Goal: Task Accomplishment & Management: Manage account settings

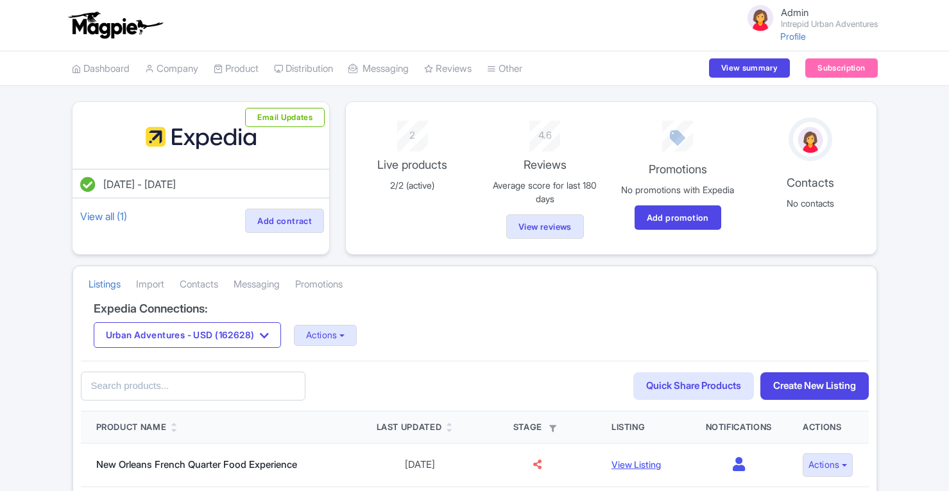
scroll to position [597, 0]
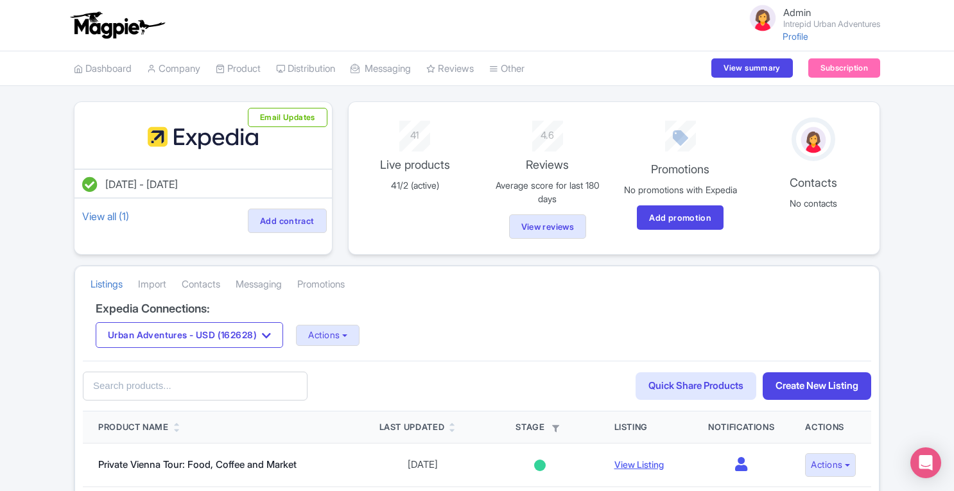
click at [793, 20] on small "Intrepid Urban Adventures" at bounding box center [831, 24] width 97 height 8
click at [805, 93] on link "Settings" at bounding box center [818, 91] width 122 height 20
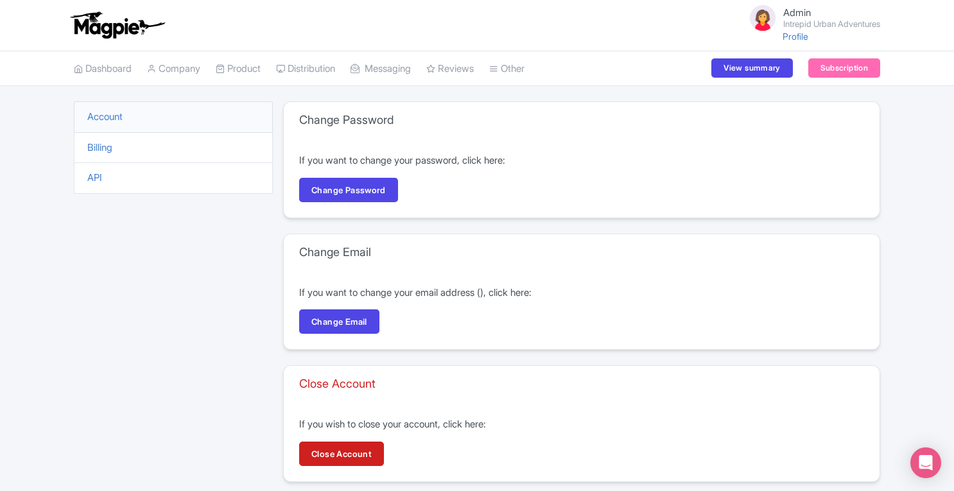
click at [98, 180] on link "API" at bounding box center [94, 177] width 15 height 12
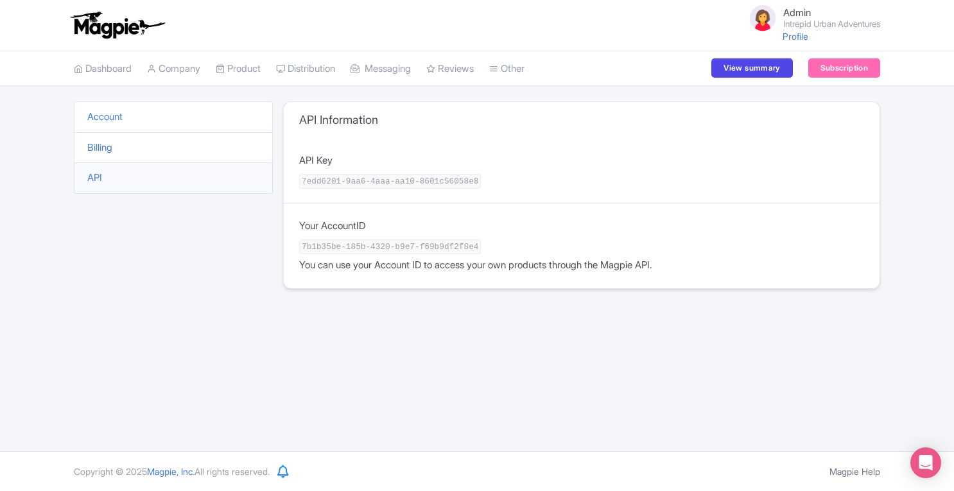
click at [178, 68] on link "Company" at bounding box center [173, 68] width 53 height 35
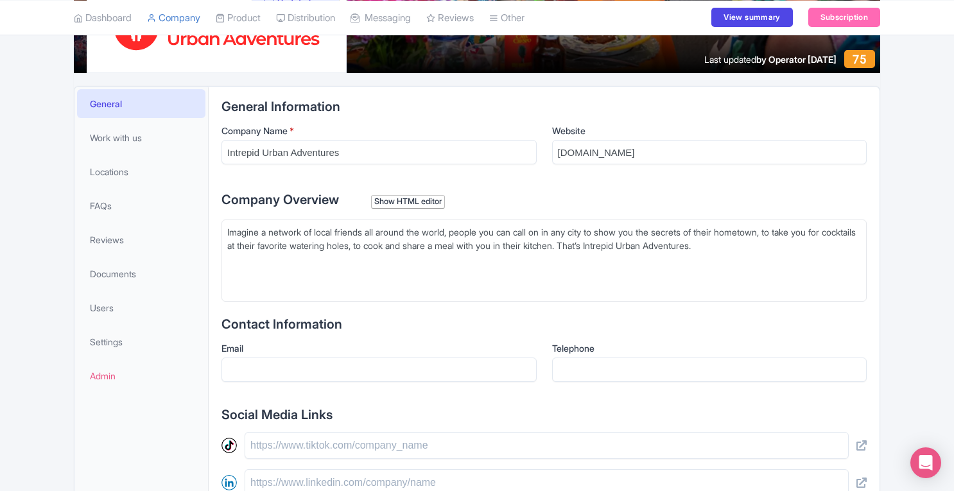
scroll to position [191, 0]
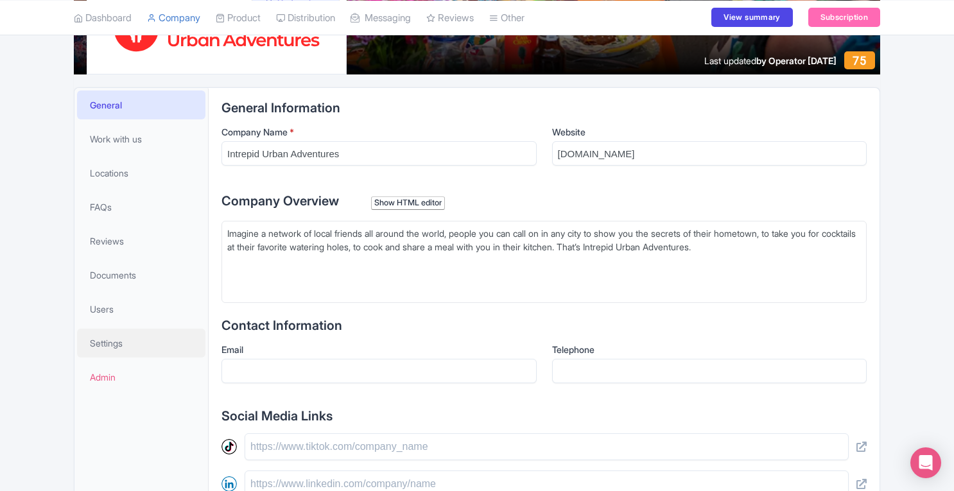
click at [149, 343] on link "Settings" at bounding box center [141, 343] width 128 height 29
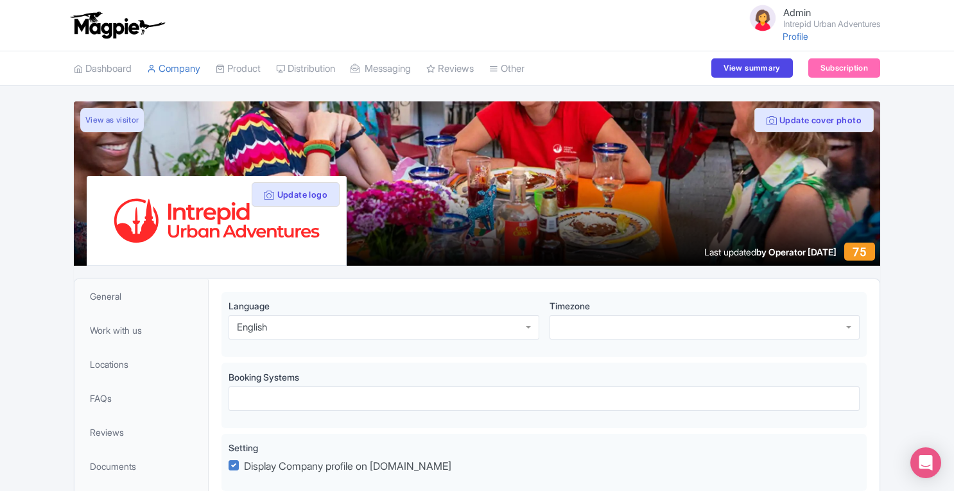
click at [789, 20] on small "Intrepid Urban Adventures" at bounding box center [831, 24] width 97 height 8
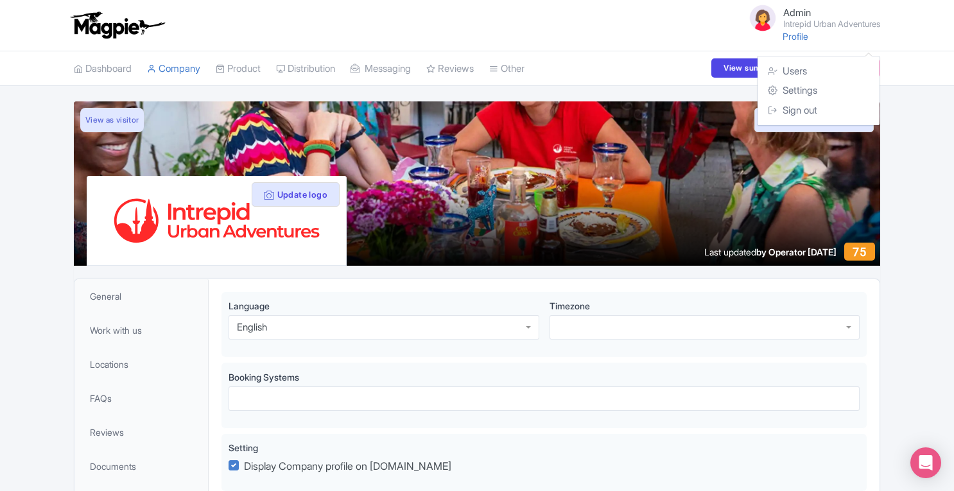
click at [0, 0] on link "Connections" at bounding box center [0, 0] width 0 height 0
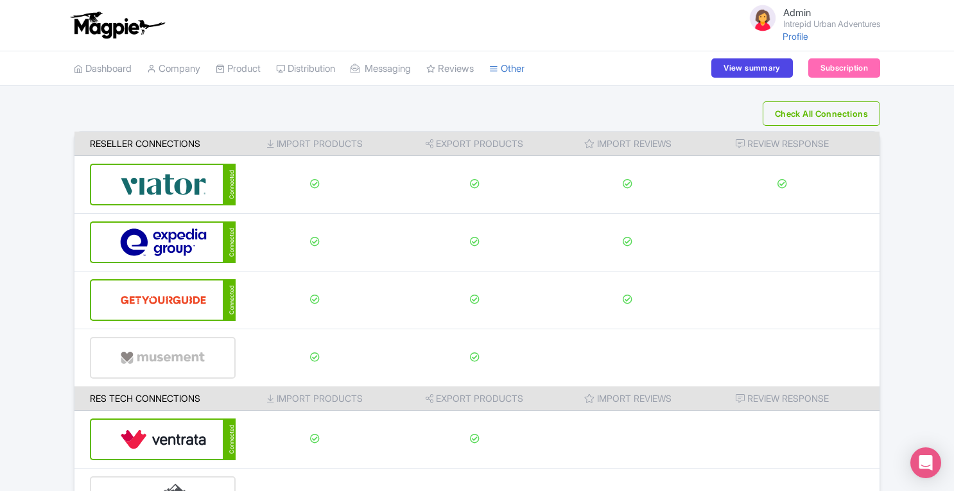
click at [953, 109] on html "Admin Intrepid Urban Adventures Profile Users Settings Sign out Dashboard Compa…" at bounding box center [477, 245] width 954 height 491
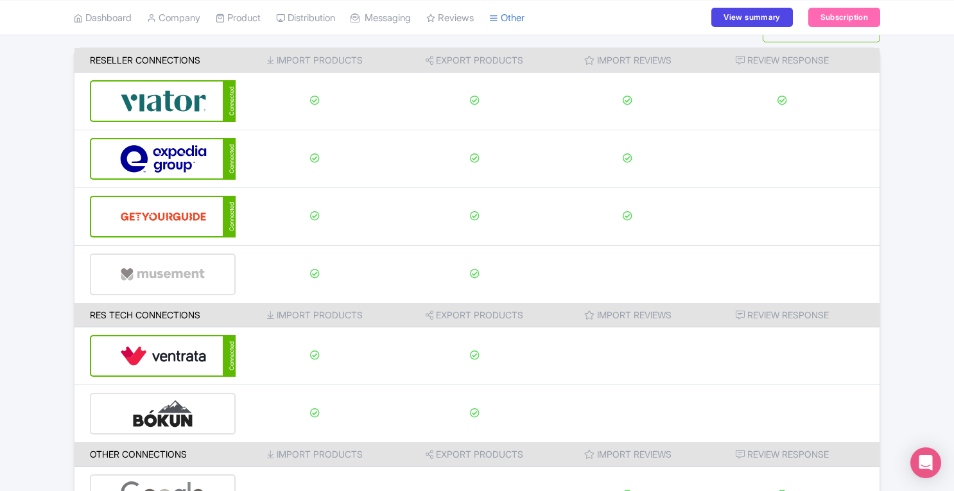
scroll to position [85, 0]
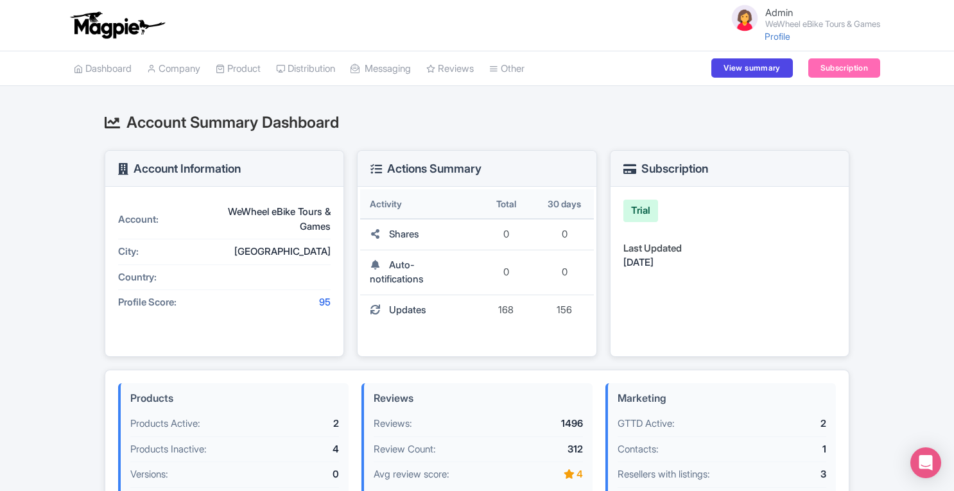
click at [0, 0] on link "Connections" at bounding box center [0, 0] width 0 height 0
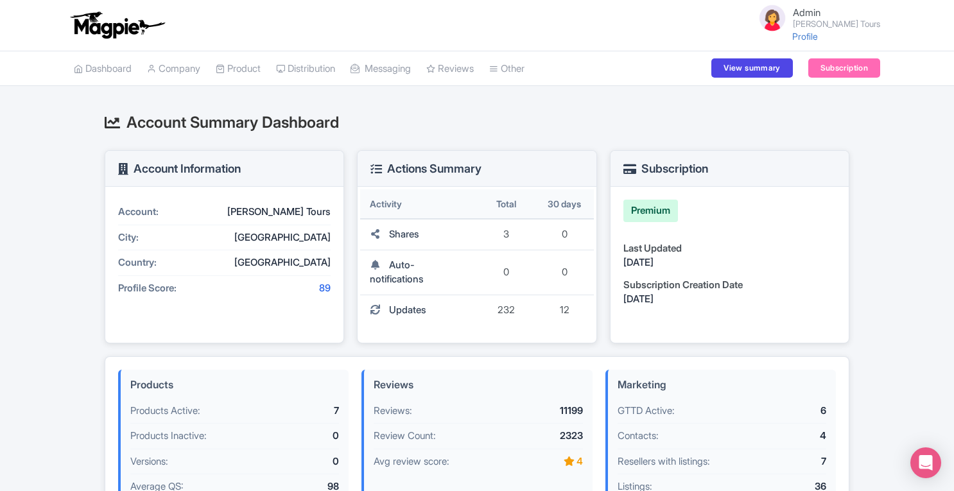
click at [0, 0] on link "Connections" at bounding box center [0, 0] width 0 height 0
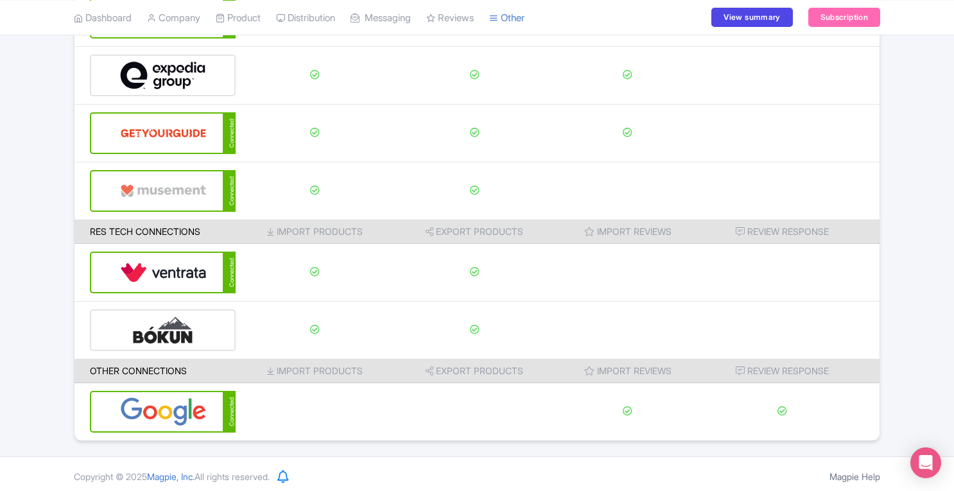
scroll to position [169, 0]
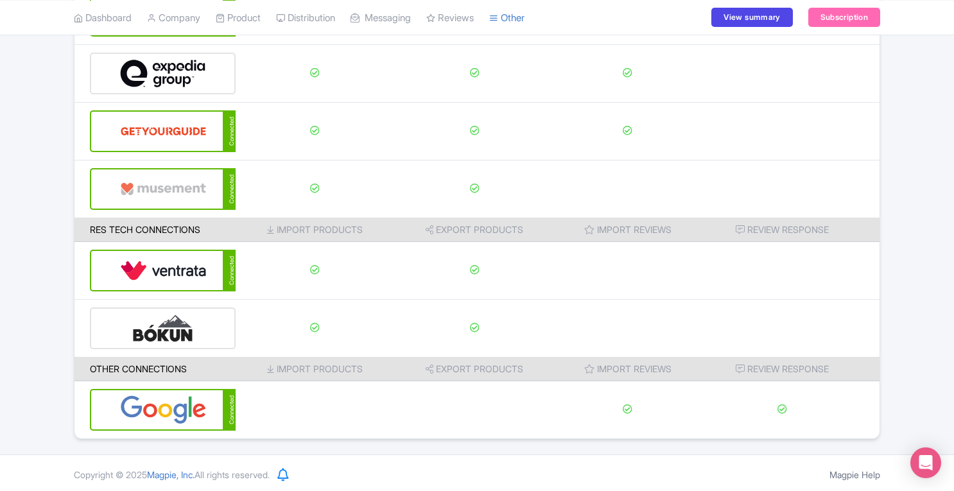
click at [160, 265] on img at bounding box center [163, 270] width 87 height 39
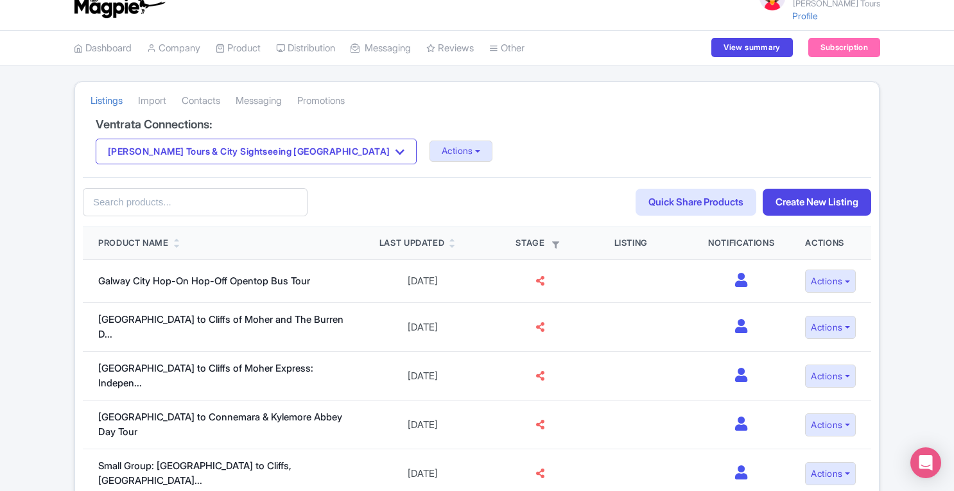
scroll to position [25, 0]
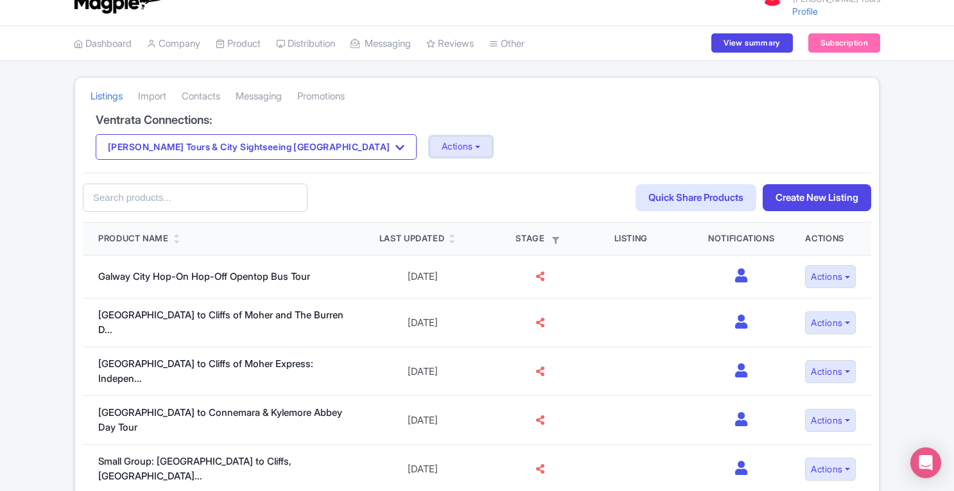
click at [429, 148] on button "Actions" at bounding box center [461, 146] width 64 height 21
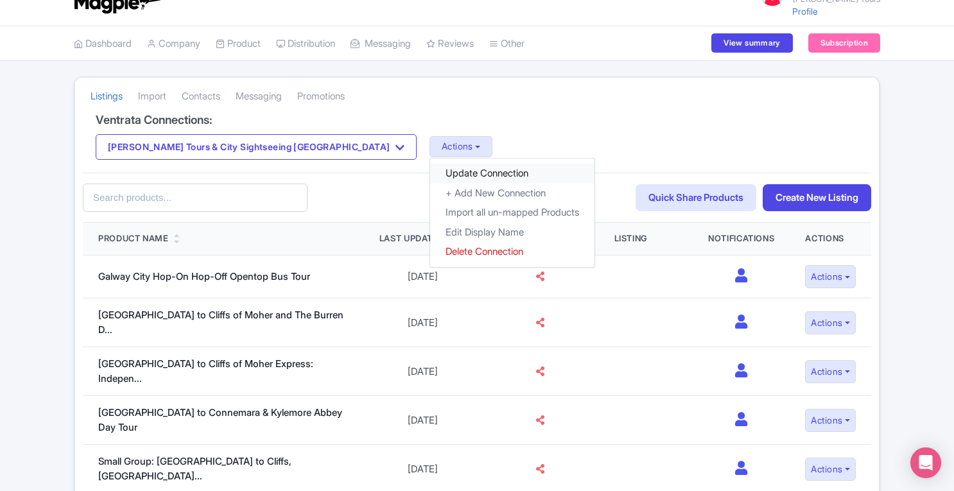
click at [430, 171] on link "Update Connection" at bounding box center [512, 174] width 164 height 20
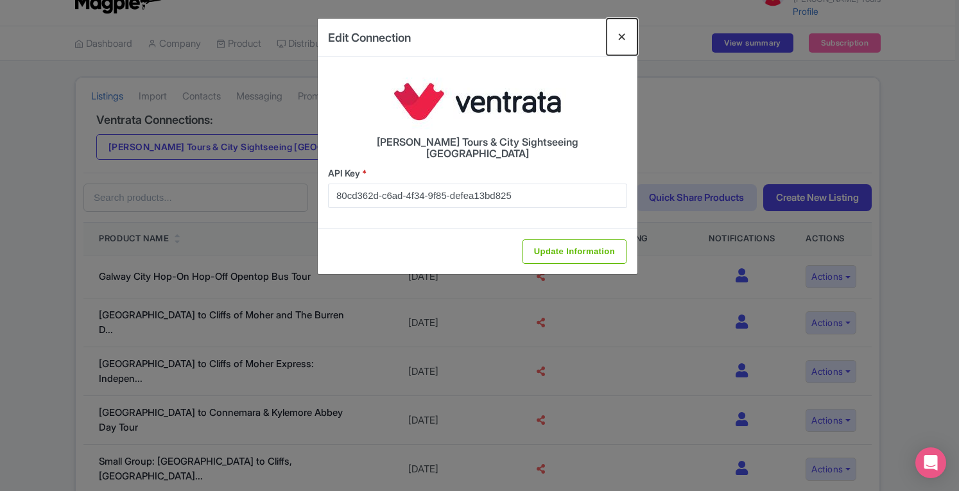
click at [623, 37] on button "Close" at bounding box center [622, 37] width 31 height 37
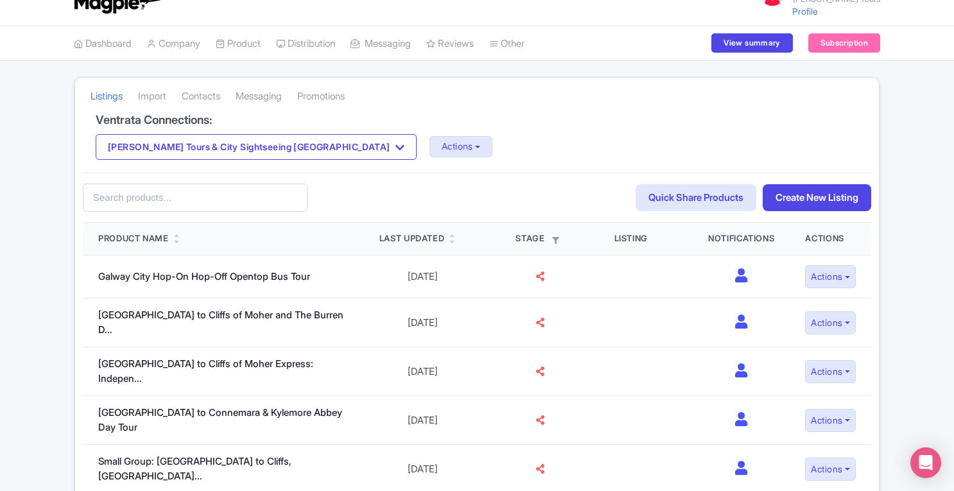
scroll to position [26, 0]
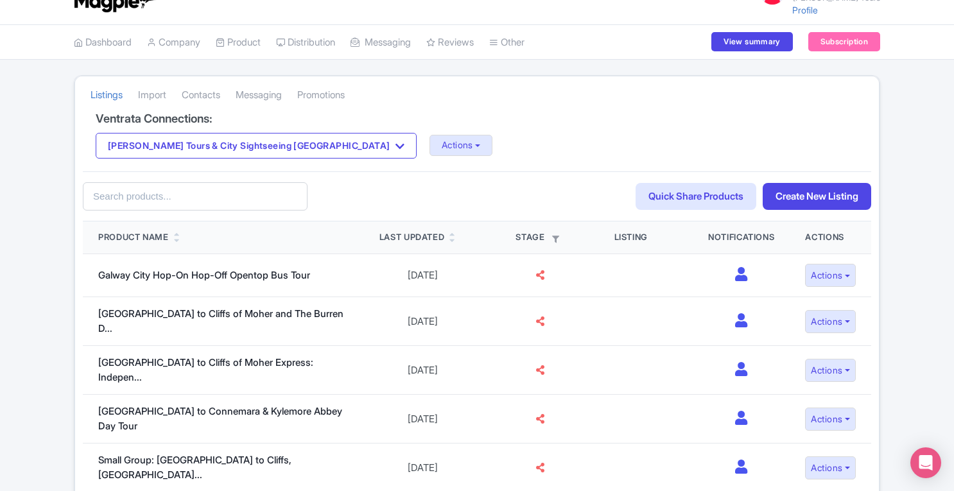
click at [158, 97] on link "Import" at bounding box center [152, 95] width 28 height 35
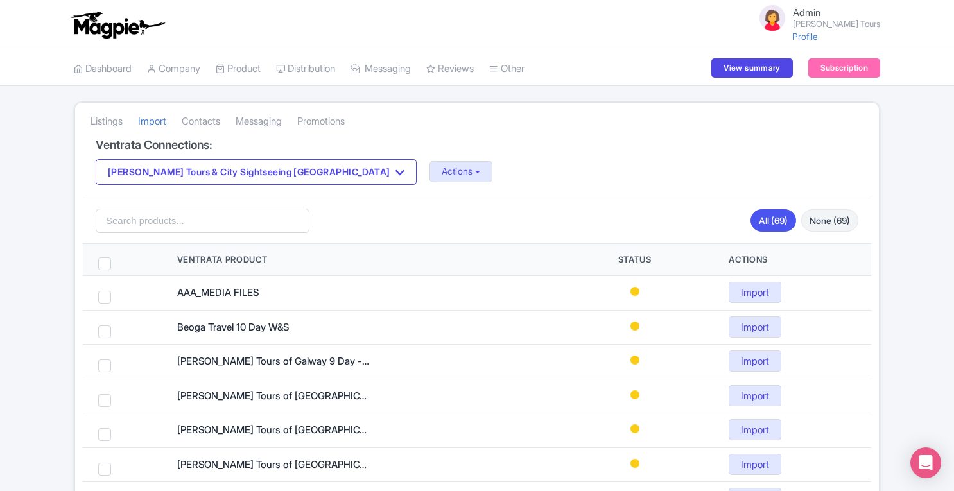
click at [107, 119] on link "Listings" at bounding box center [106, 121] width 32 height 35
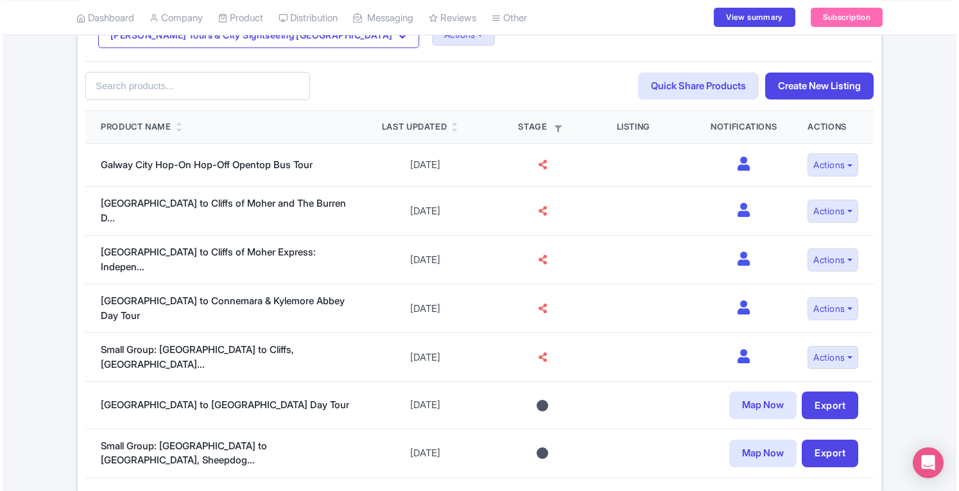
scroll to position [168, 0]
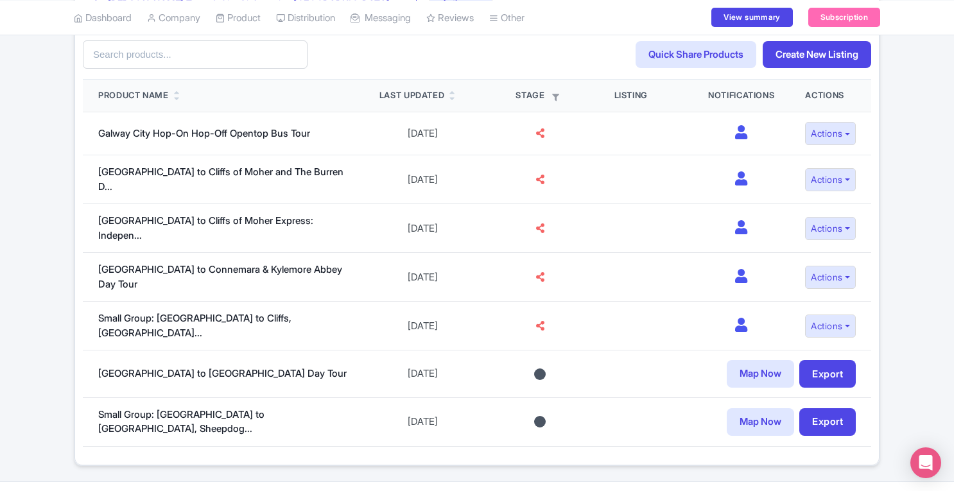
click at [761, 360] on link "Map Now" at bounding box center [760, 374] width 67 height 28
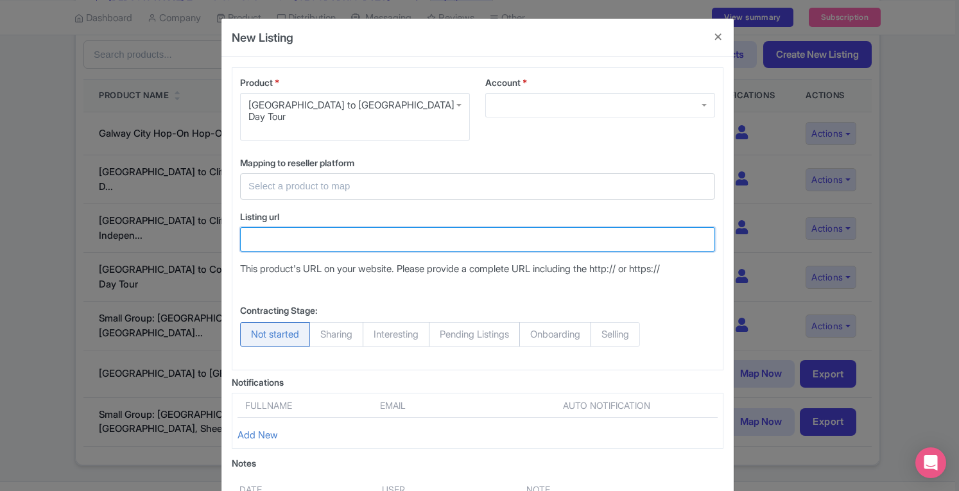
click at [497, 227] on input "Listing url" at bounding box center [477, 239] width 475 height 24
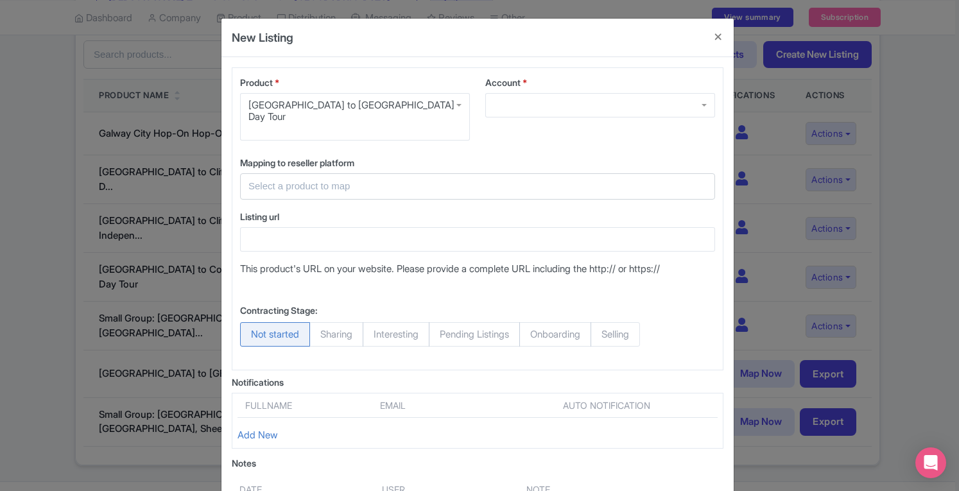
click at [502, 179] on input "text" at bounding box center [469, 186] width 443 height 15
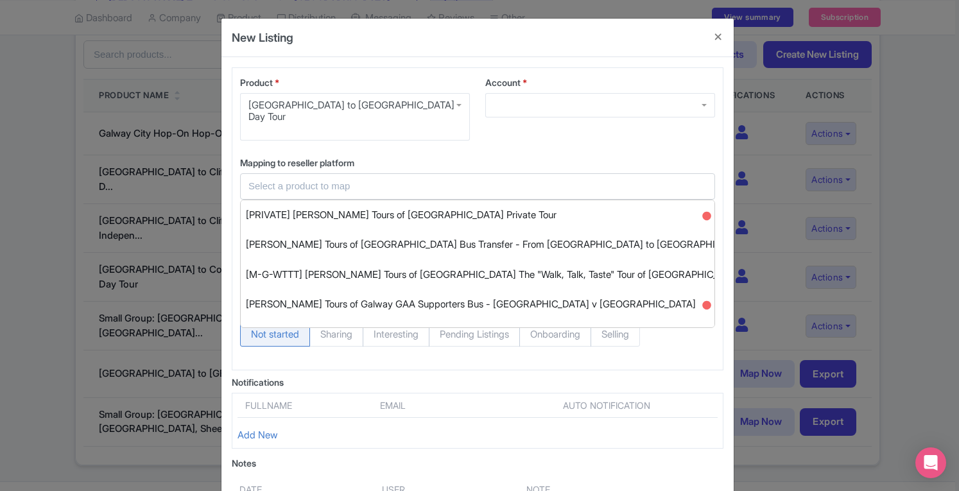
click at [502, 179] on input "text" at bounding box center [469, 186] width 443 height 15
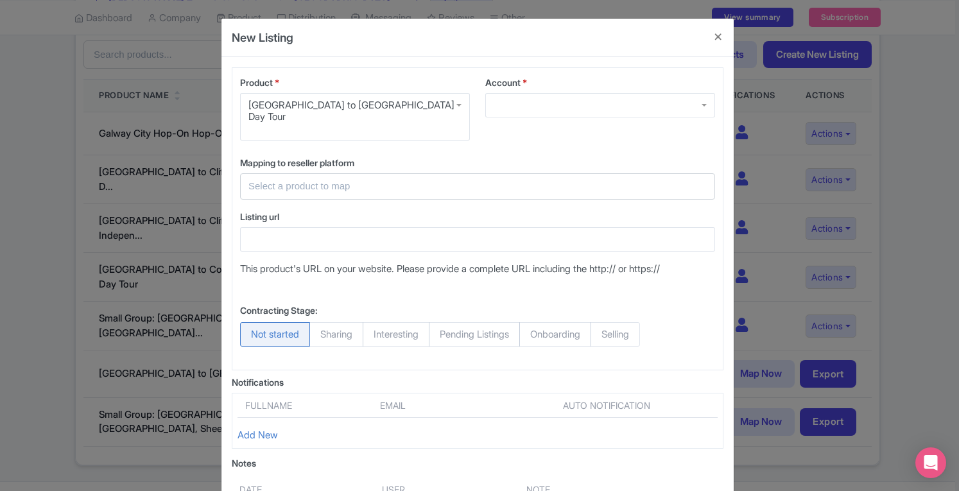
click at [502, 179] on input "text" at bounding box center [469, 186] width 443 height 15
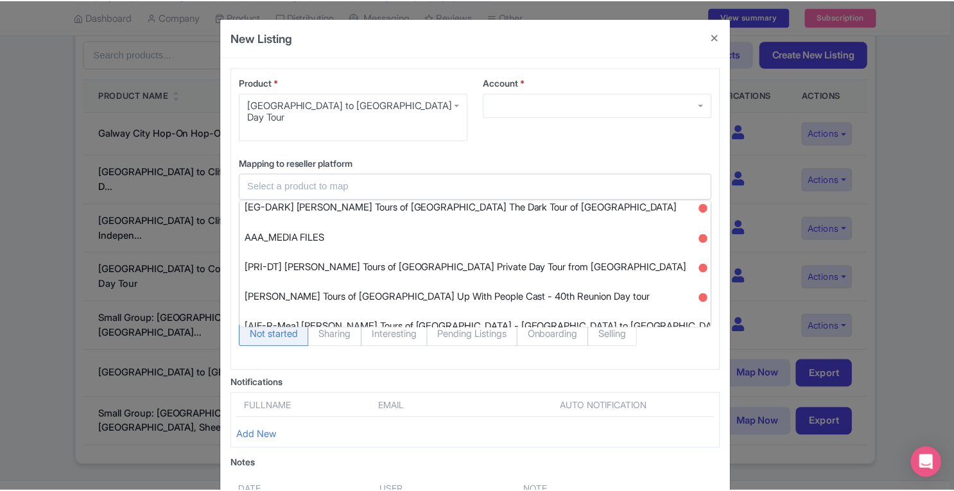
scroll to position [0, 0]
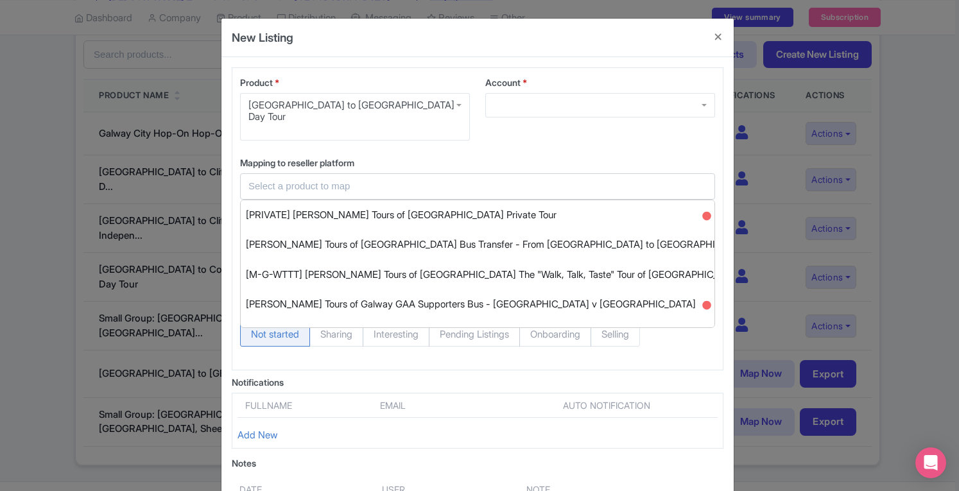
click at [594, 130] on div "Product * Galway to Connemara National Park Day Tour Galway to Connemara Nation…" at bounding box center [478, 218] width 492 height 303
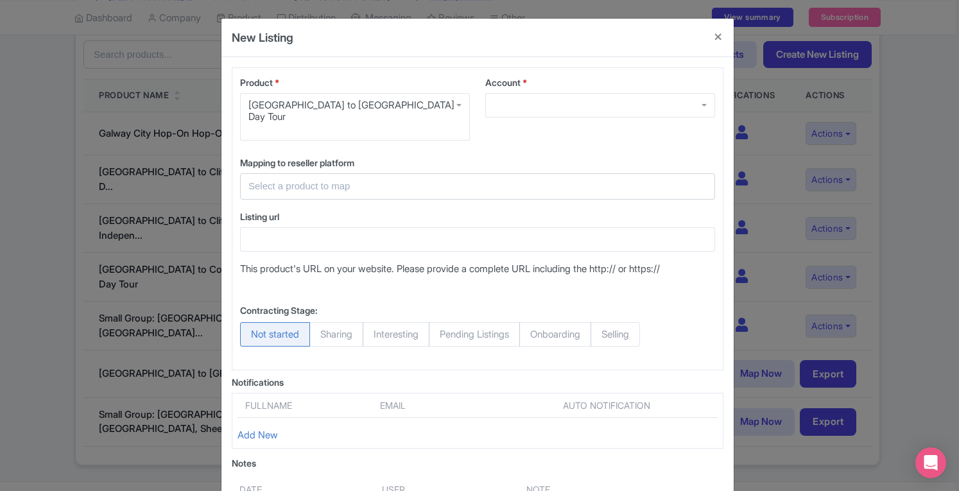
click at [587, 99] on div at bounding box center [600, 105] width 230 height 24
click at [700, 105] on div at bounding box center [600, 105] width 230 height 24
click at [625, 134] on div "Product * Galway to Connemara National Park Day Tour Galway to Connemara Nation…" at bounding box center [478, 218] width 492 height 303
click at [705, 109] on div at bounding box center [600, 105] width 230 height 24
click at [697, 109] on div at bounding box center [600, 105] width 230 height 24
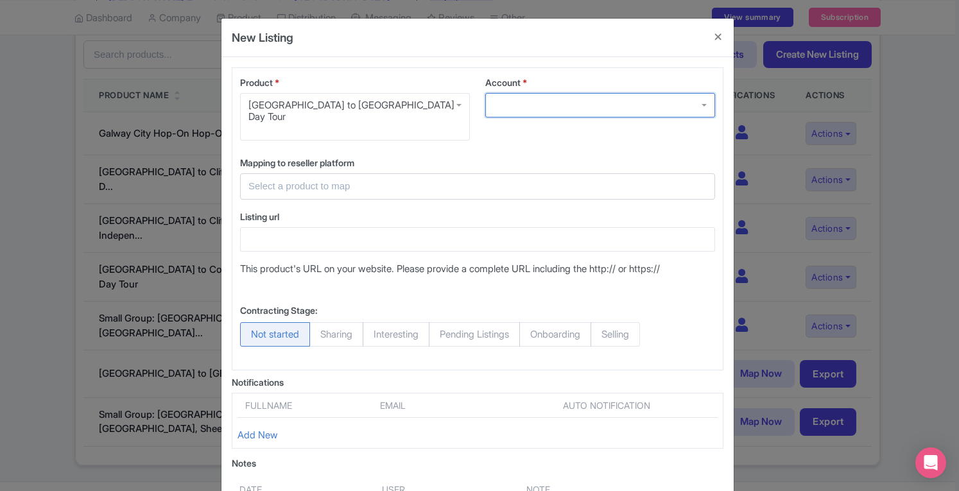
click at [697, 109] on div at bounding box center [600, 105] width 230 height 24
click at [673, 135] on div "Product * Galway to Connemara National Park Day Tour Galway to Connemara Nation…" at bounding box center [478, 218] width 492 height 303
click at [715, 36] on button "Close" at bounding box center [718, 37] width 31 height 37
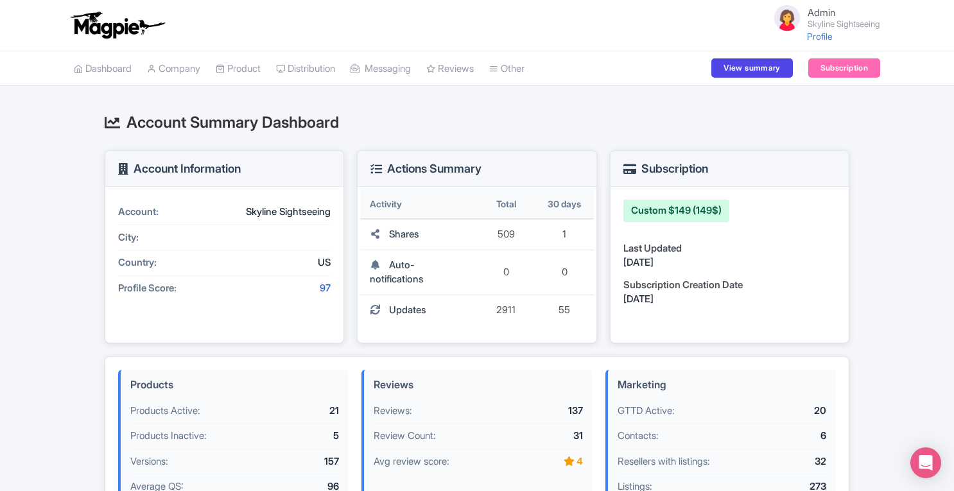
click at [0, 0] on link "Connections" at bounding box center [0, 0] width 0 height 0
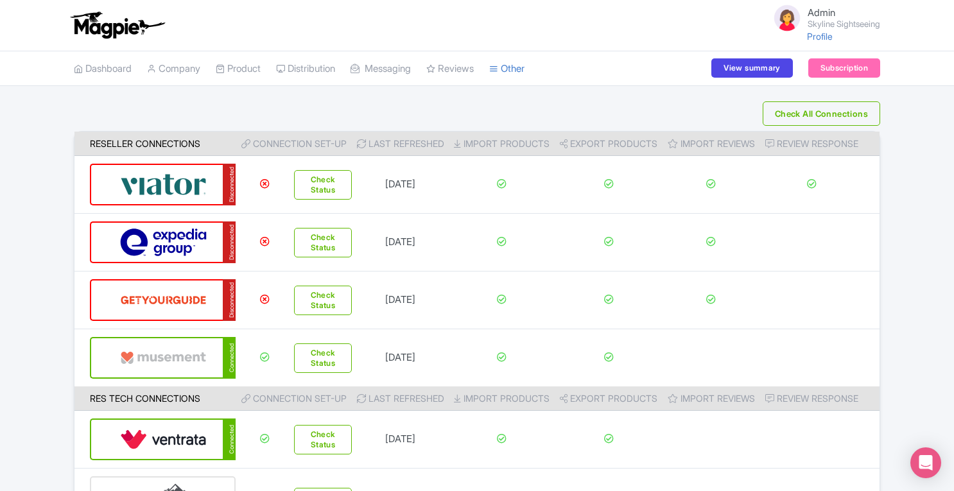
scroll to position [110, 0]
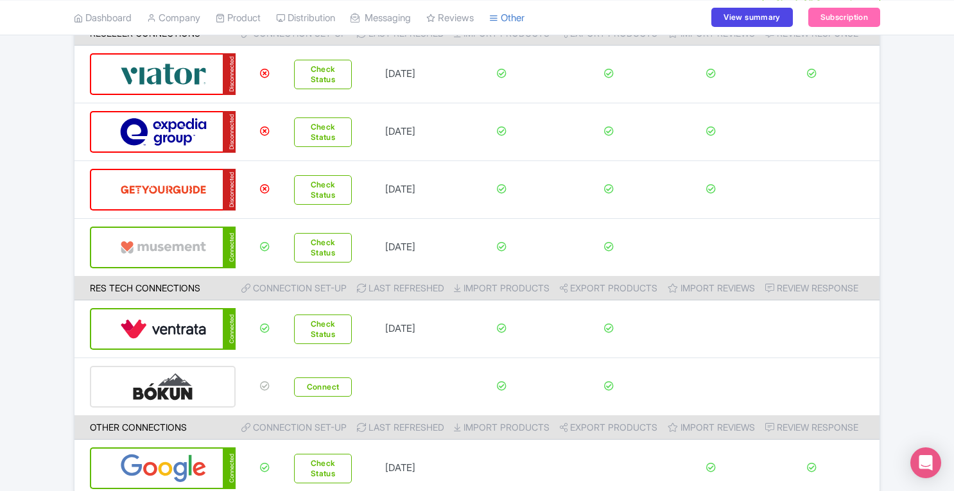
click at [170, 328] on img at bounding box center [163, 328] width 87 height 39
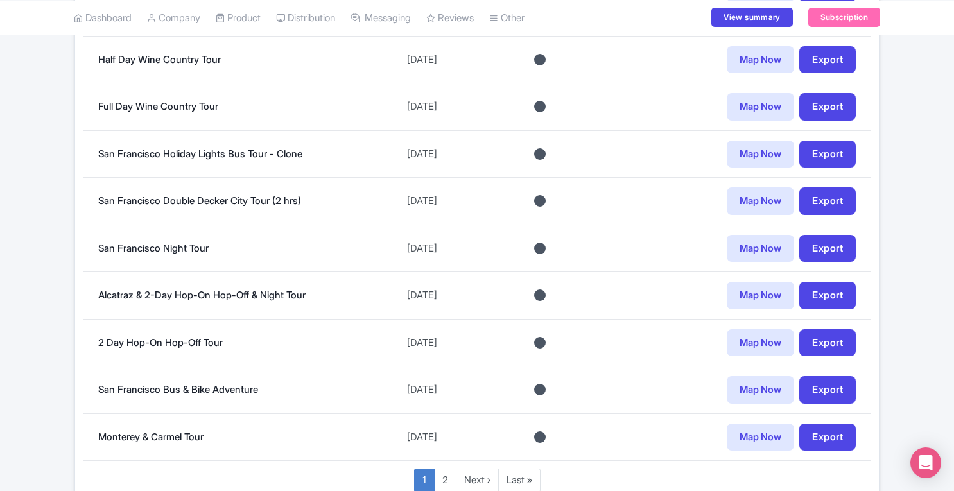
scroll to position [820, 0]
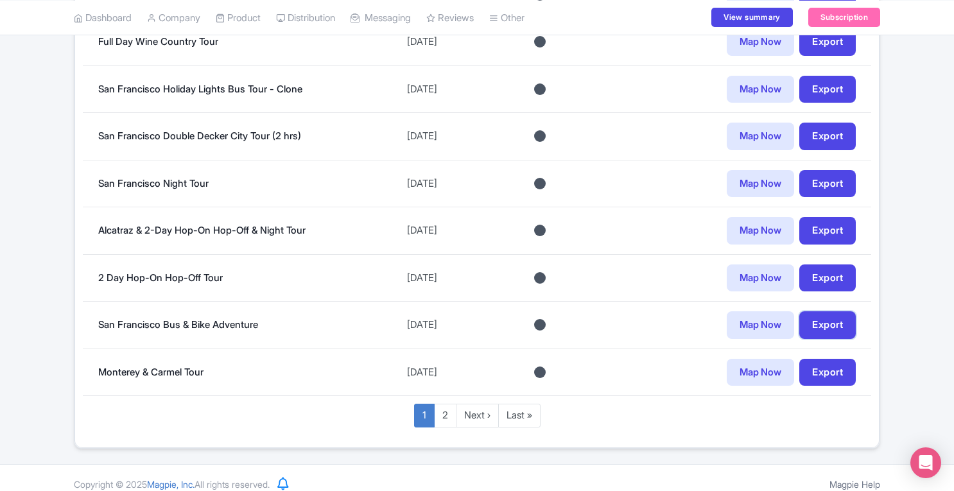
click at [825, 324] on link "Export" at bounding box center [827, 325] width 56 height 28
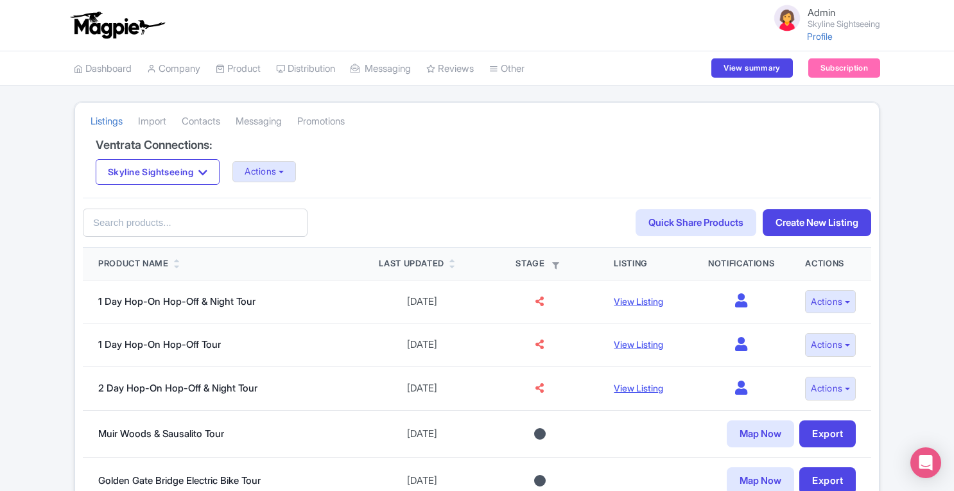
click at [154, 120] on link "Import" at bounding box center [152, 121] width 28 height 35
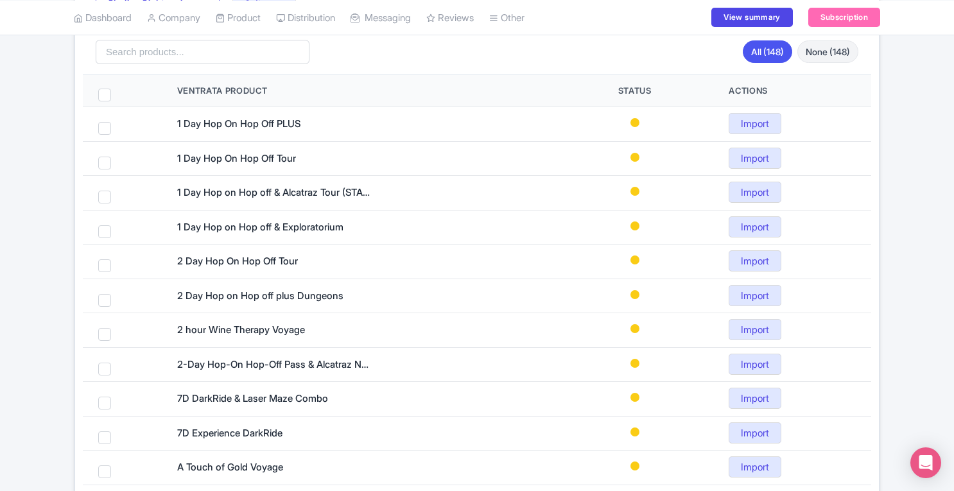
scroll to position [166, 0]
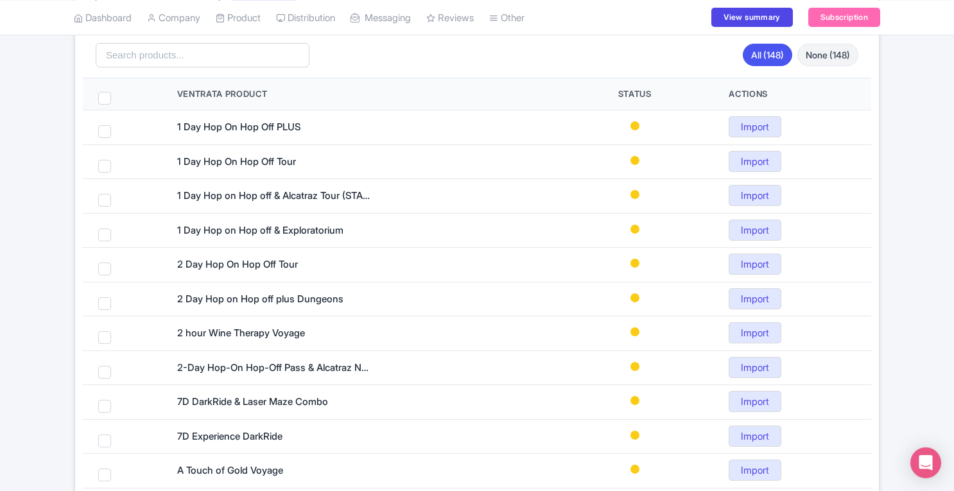
click at [758, 124] on link "Import" at bounding box center [754, 126] width 53 height 21
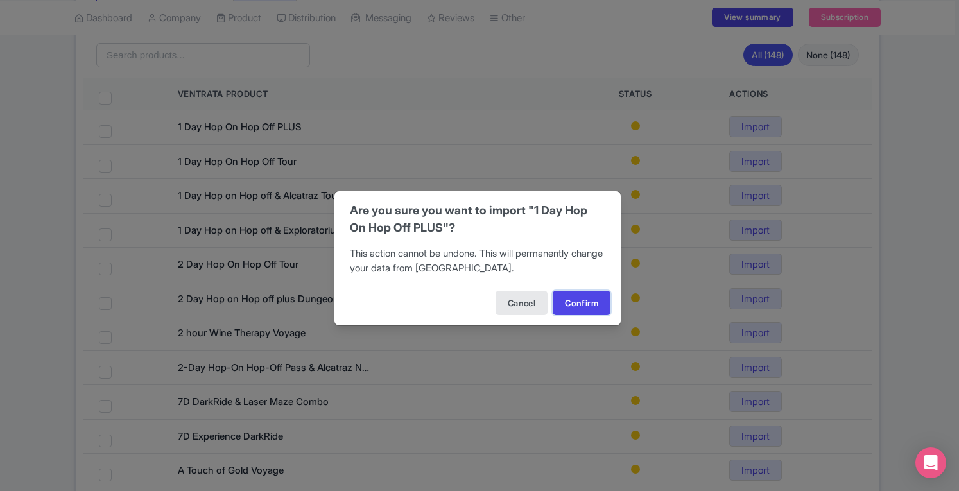
click at [578, 298] on button "Confirm" at bounding box center [582, 303] width 58 height 24
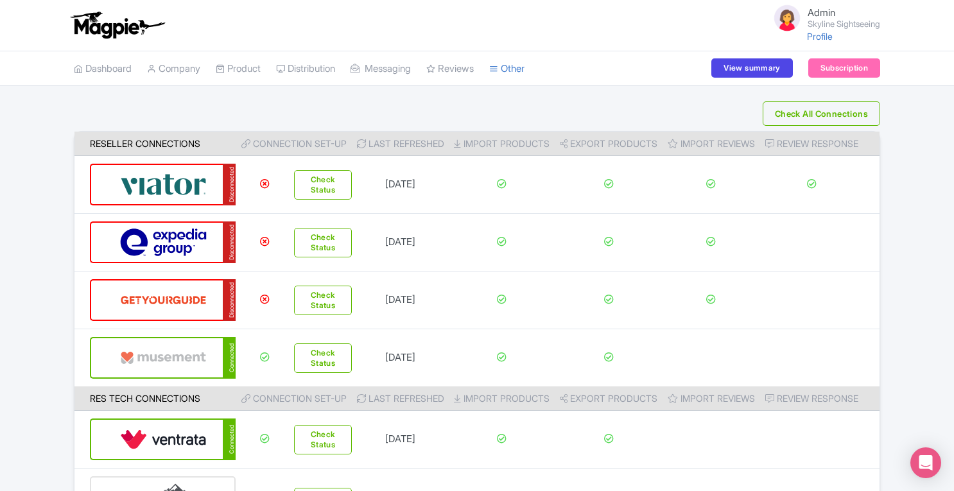
scroll to position [169, 0]
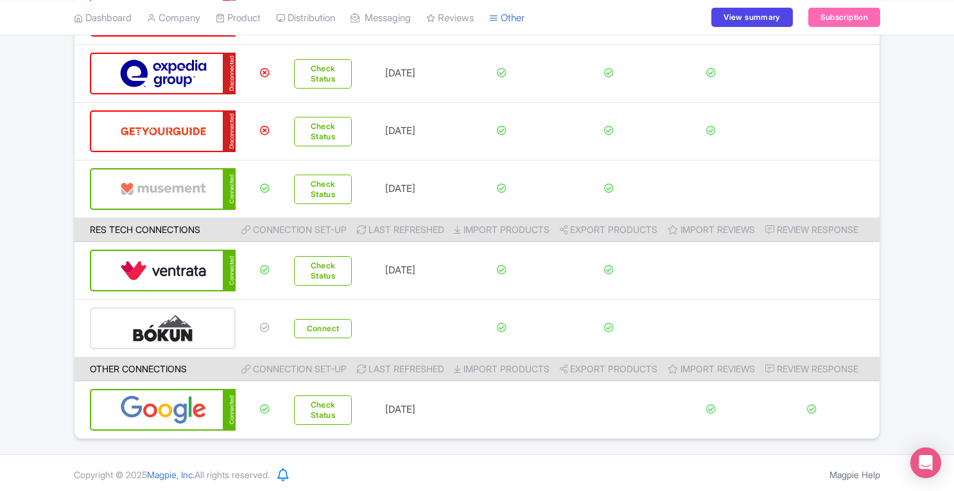
click at [208, 269] on div "Connected" at bounding box center [163, 271] width 146 height 42
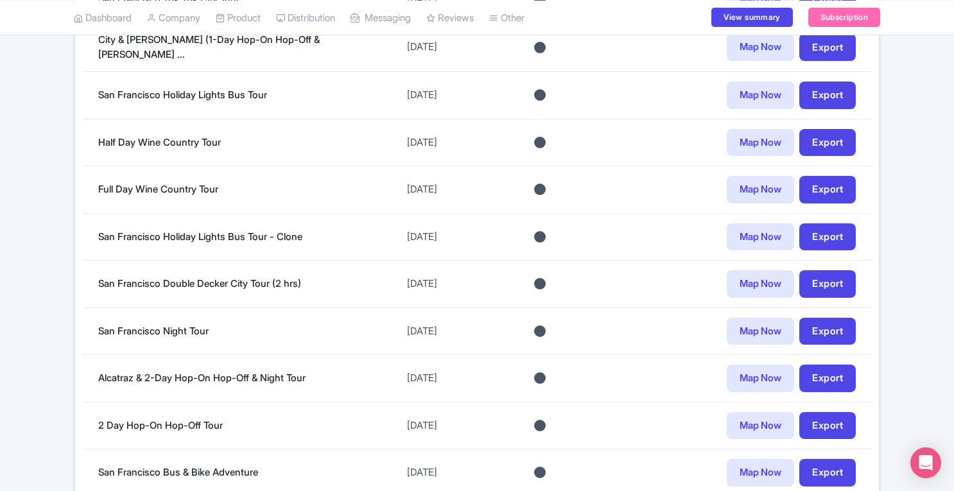
scroll to position [685, 0]
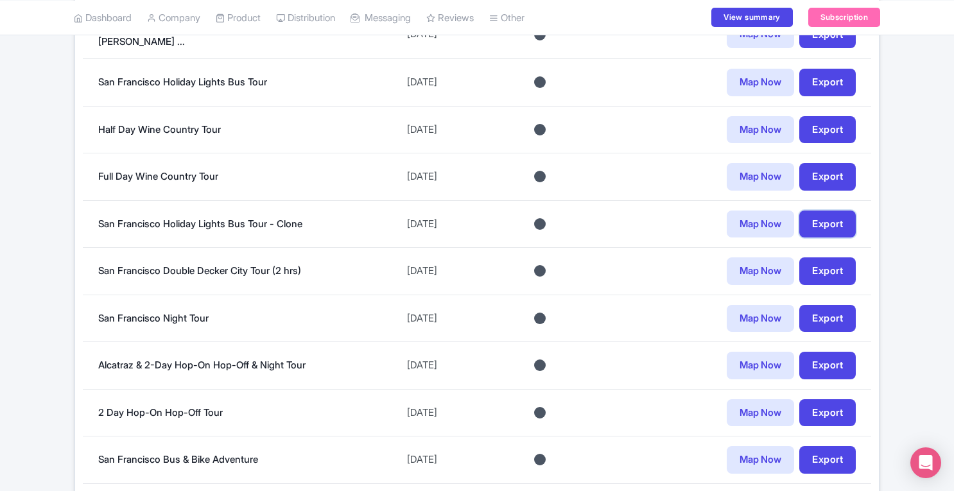
click at [819, 218] on link "Export" at bounding box center [827, 225] width 56 height 28
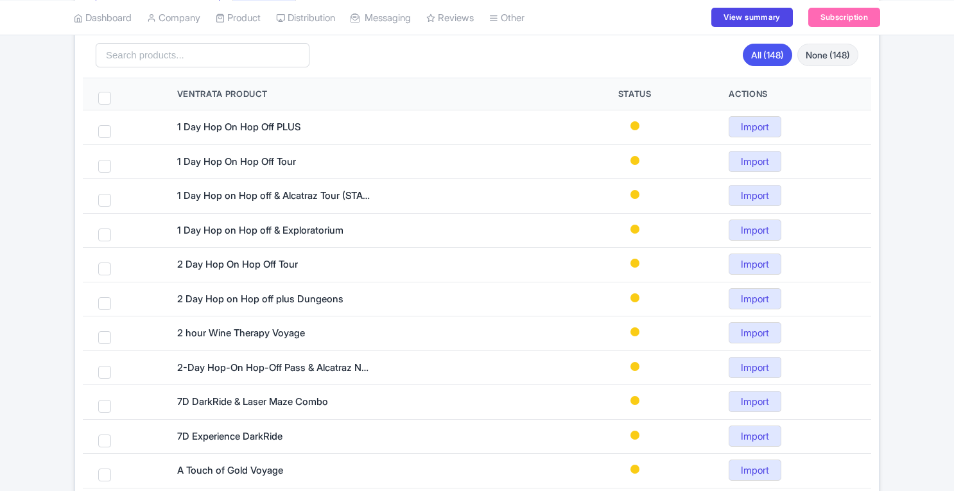
scroll to position [166, 0]
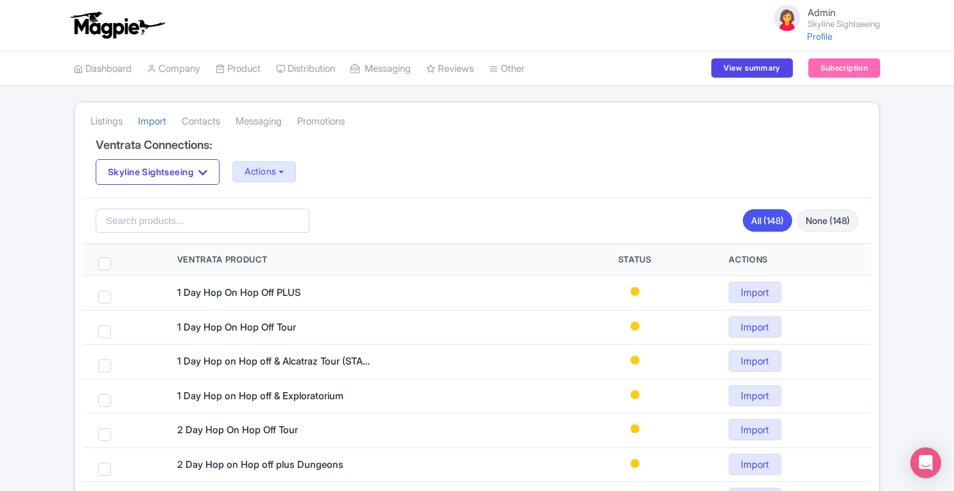
click at [113, 119] on link "Listings" at bounding box center [106, 121] width 32 height 35
